Goal: Transaction & Acquisition: Purchase product/service

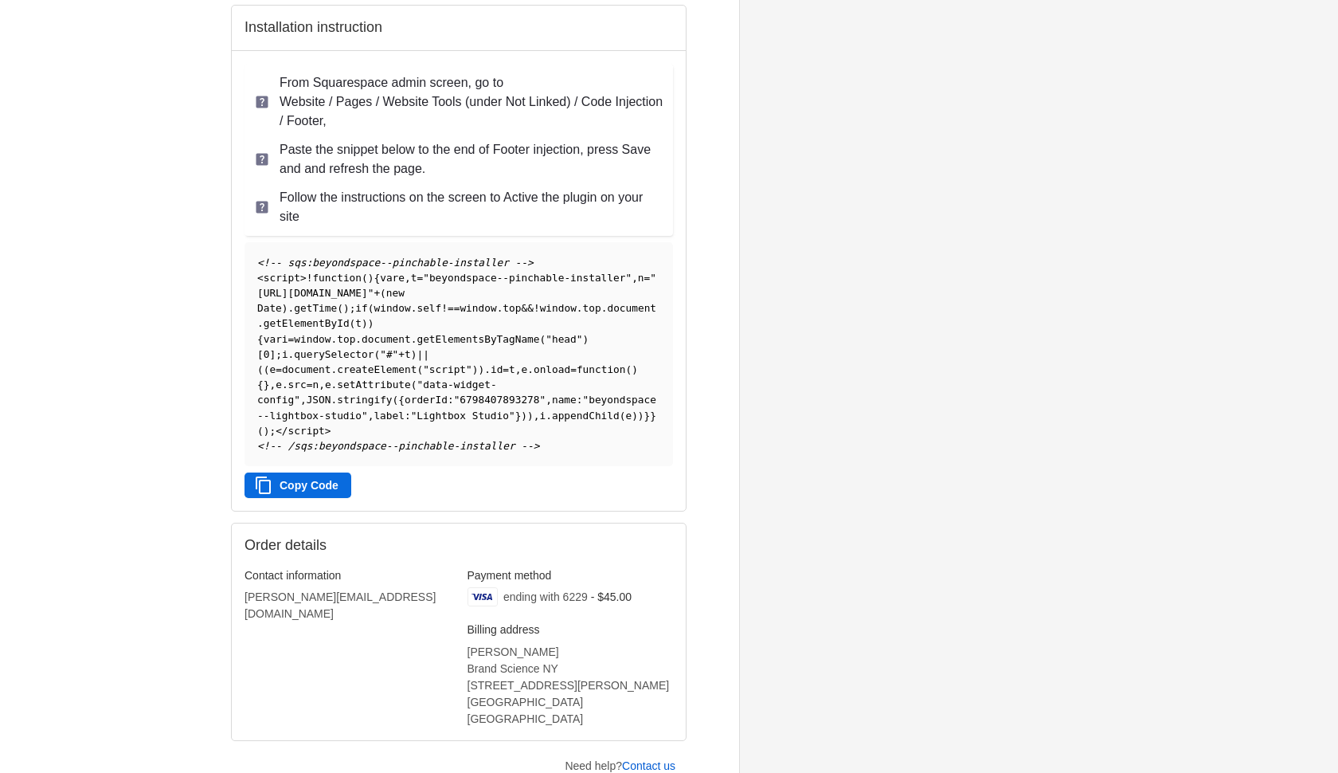
scroll to position [290, 0]
click at [325, 496] on button "Copy Code" at bounding box center [298, 485] width 107 height 25
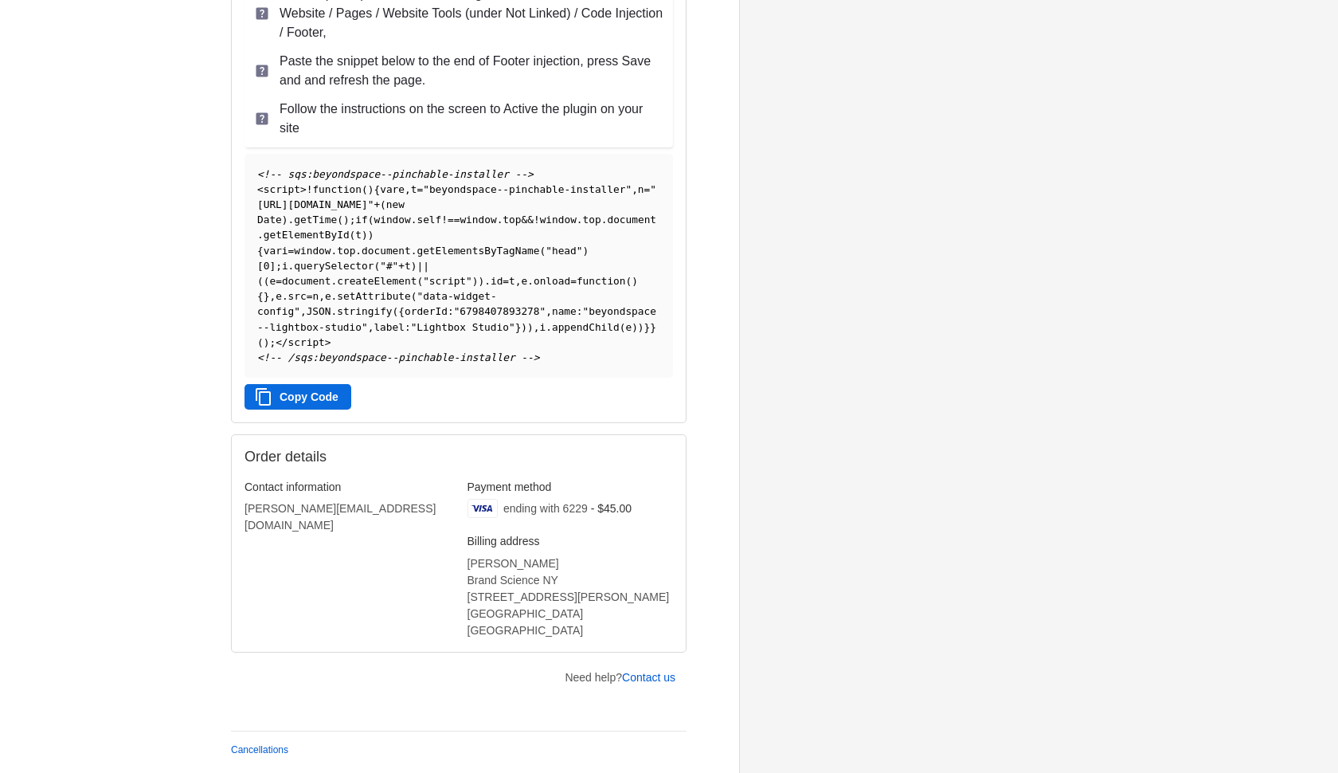
scroll to position [390, 0]
